Goal: Obtain resource: Obtain resource

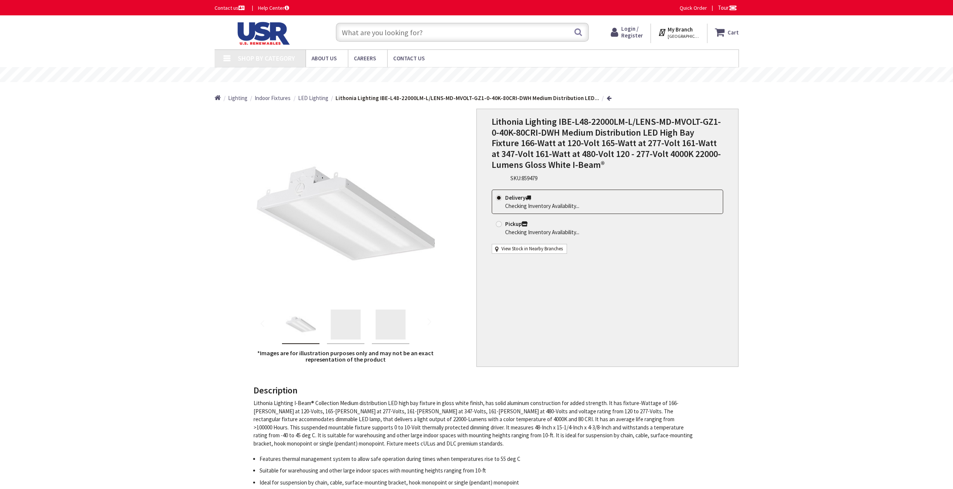
type input "Shadow Brook Ln, [PERSON_NAME], CO 81230, [GEOGRAPHIC_DATA]"
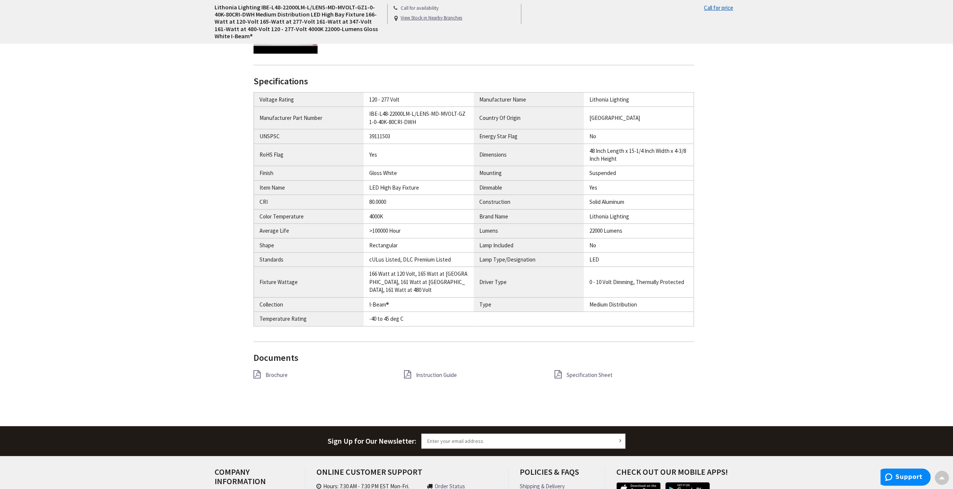
scroll to position [487, 0]
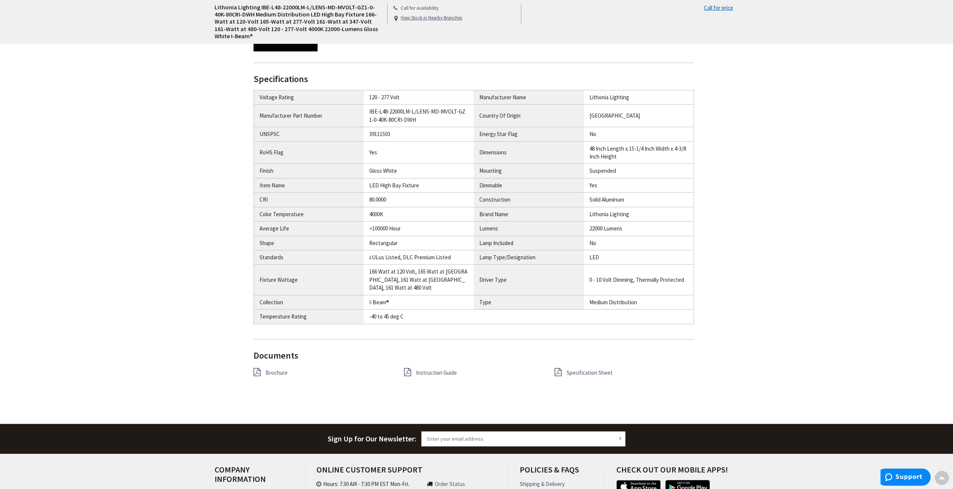
click at [583, 369] on span "Specification Sheet" at bounding box center [590, 372] width 46 height 7
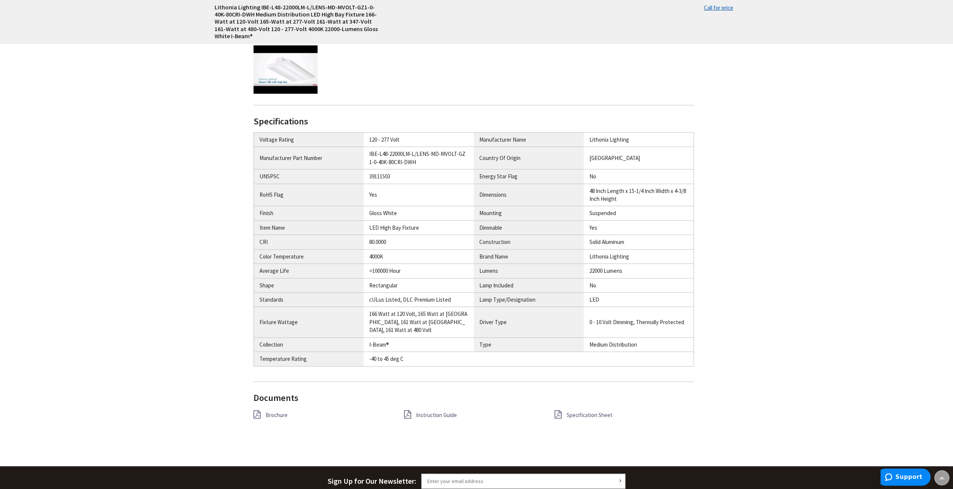
scroll to position [487, 0]
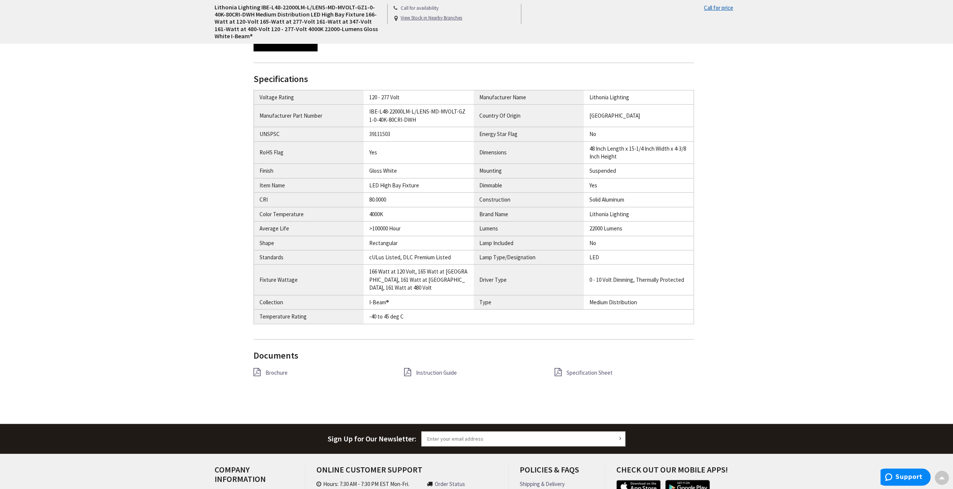
click at [584, 357] on div "Documents Brochure Instruction Guide Specification Sheet" at bounding box center [474, 373] width 441 height 45
click at [581, 369] on span "Specification Sheet" at bounding box center [590, 372] width 46 height 7
